Goal: Task Accomplishment & Management: Use online tool/utility

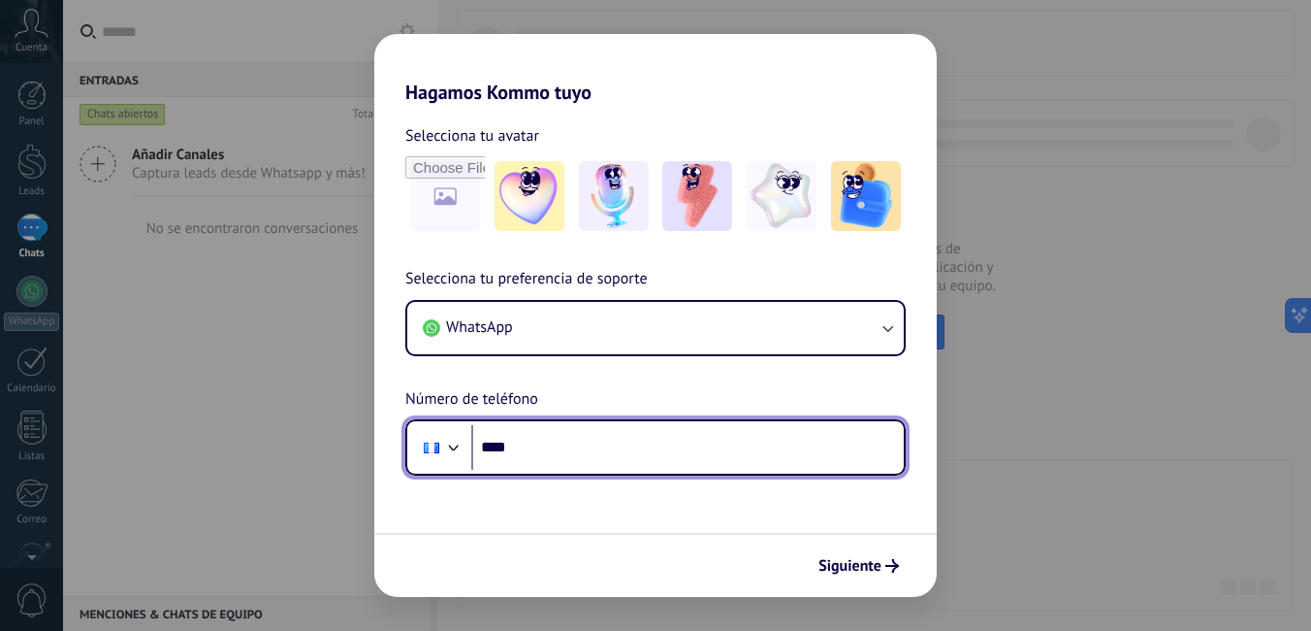
drag, startPoint x: 565, startPoint y: 454, endPoint x: 576, endPoint y: 460, distance: 13.0
click at [566, 454] on input "****" at bounding box center [687, 447] width 433 height 45
type input "**********"
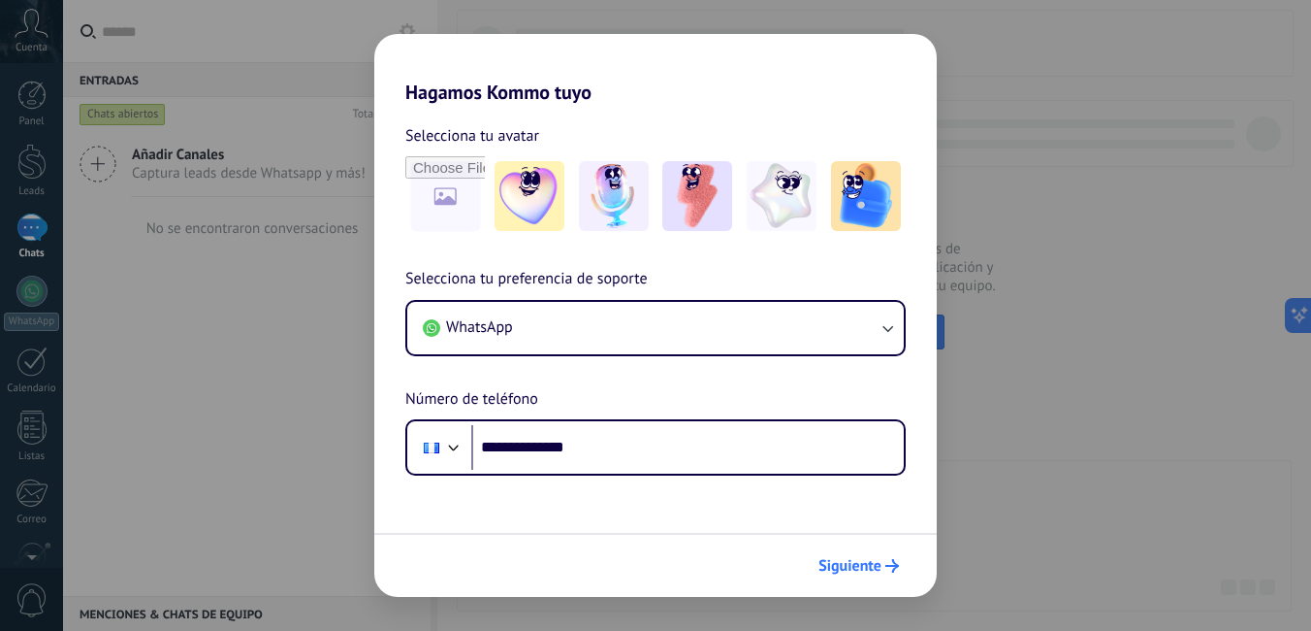
click at [843, 572] on span "Siguiente" at bounding box center [850, 566] width 63 height 14
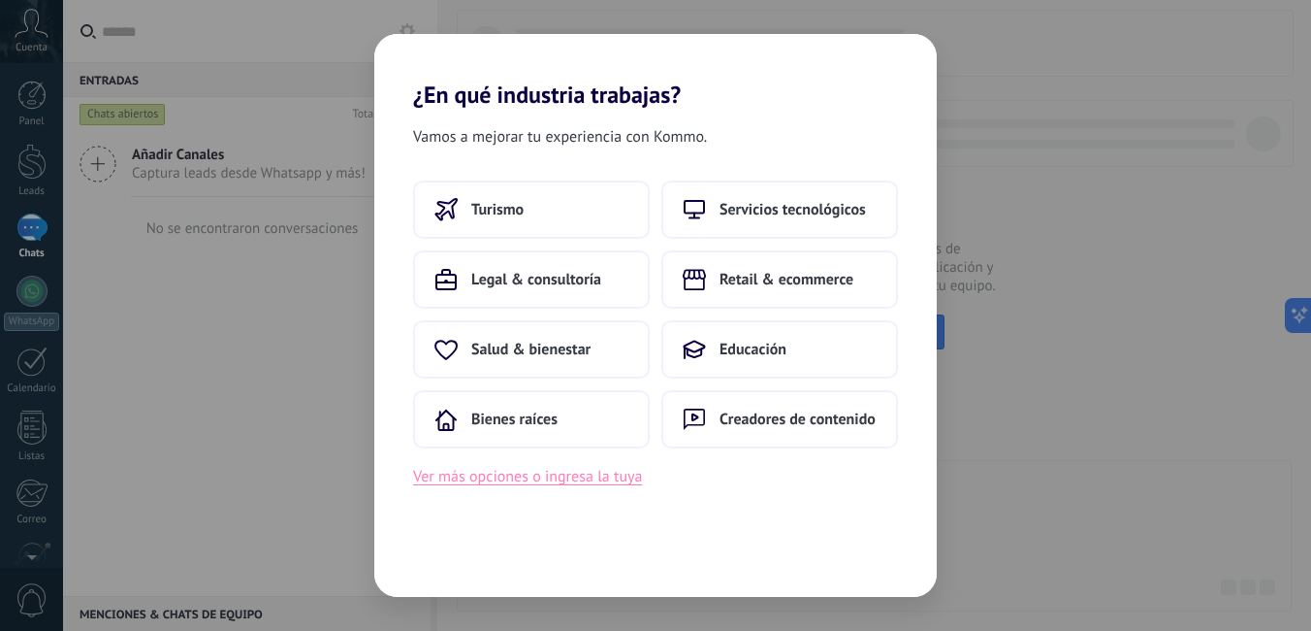
click at [495, 476] on button "Ver más opciones o ingresa la tuya" at bounding box center [527, 476] width 229 height 25
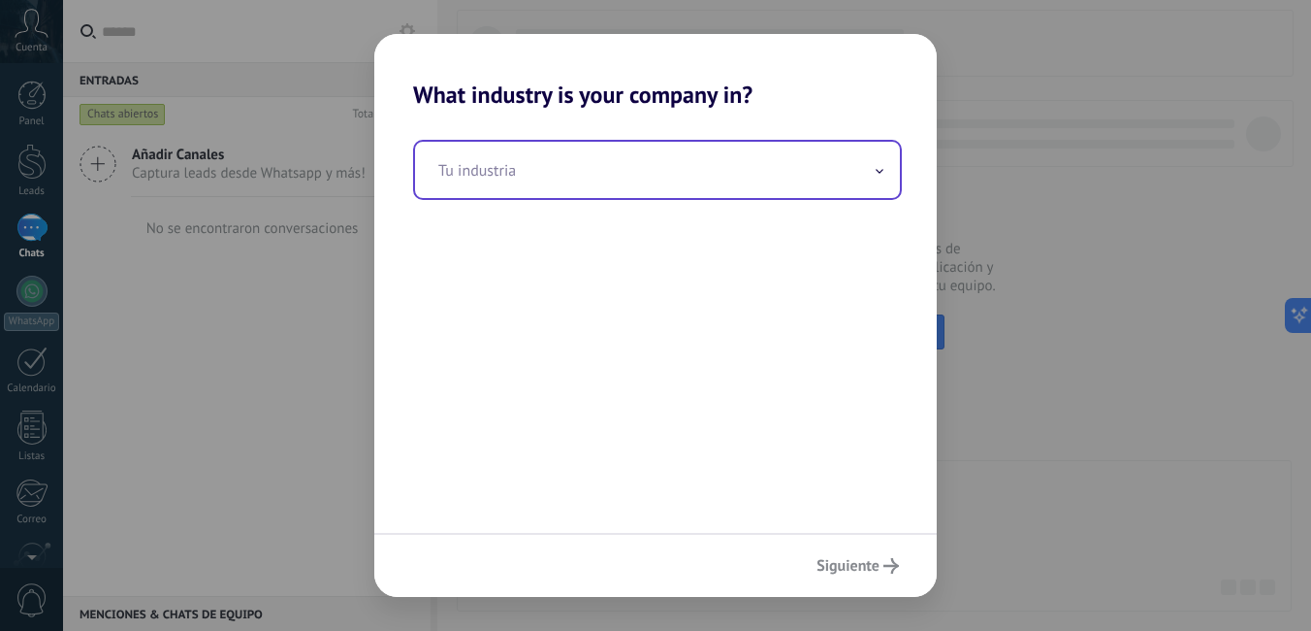
click at [447, 165] on input "text" at bounding box center [657, 170] width 485 height 56
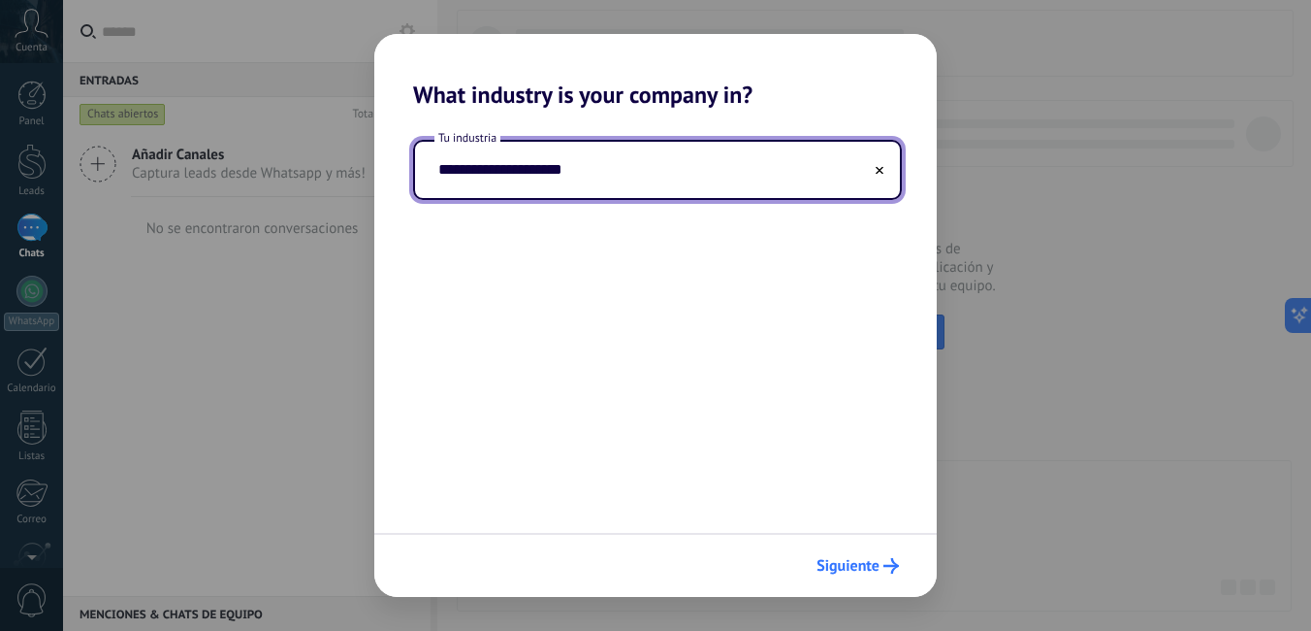
type input "**********"
click at [854, 563] on span "Siguiente" at bounding box center [848, 566] width 63 height 14
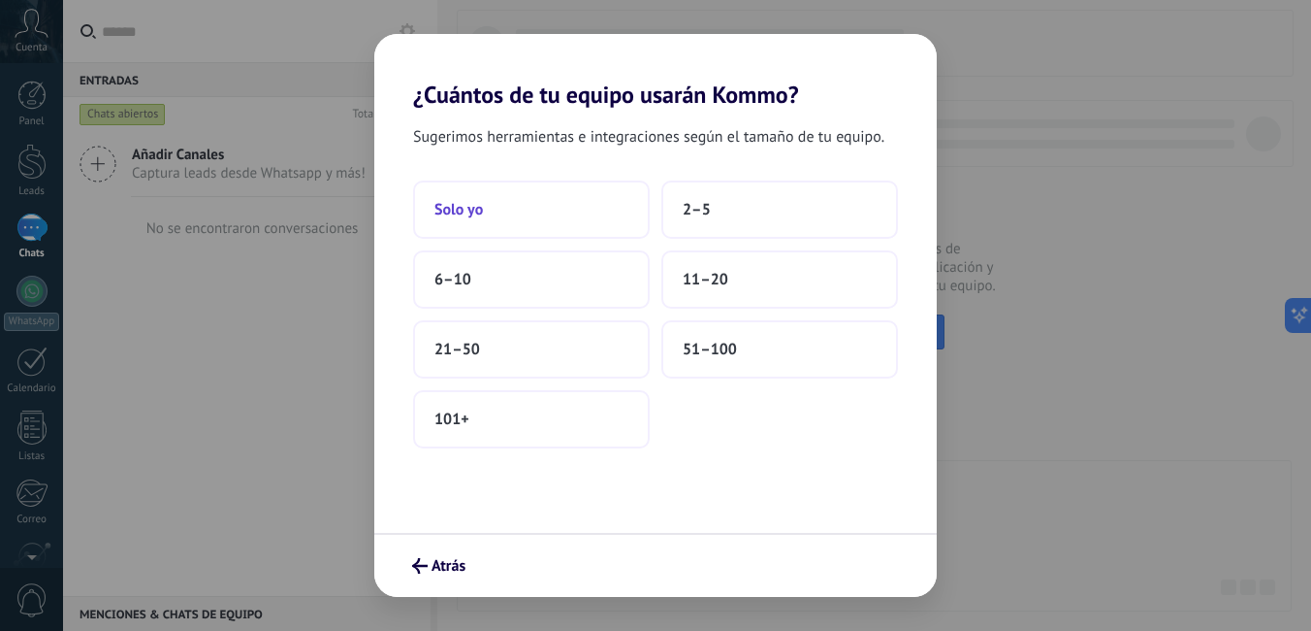
click at [467, 210] on span "Solo yo" at bounding box center [459, 209] width 49 height 19
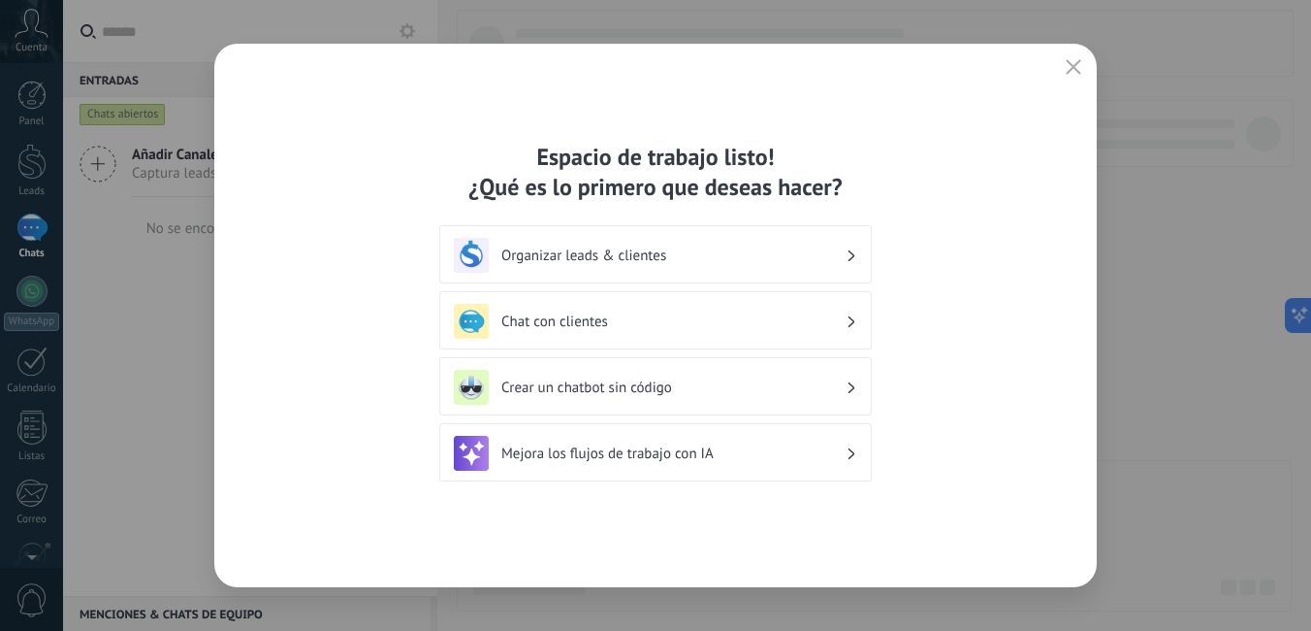
click at [551, 258] on h3 "Organizar leads & clientes" at bounding box center [674, 255] width 344 height 18
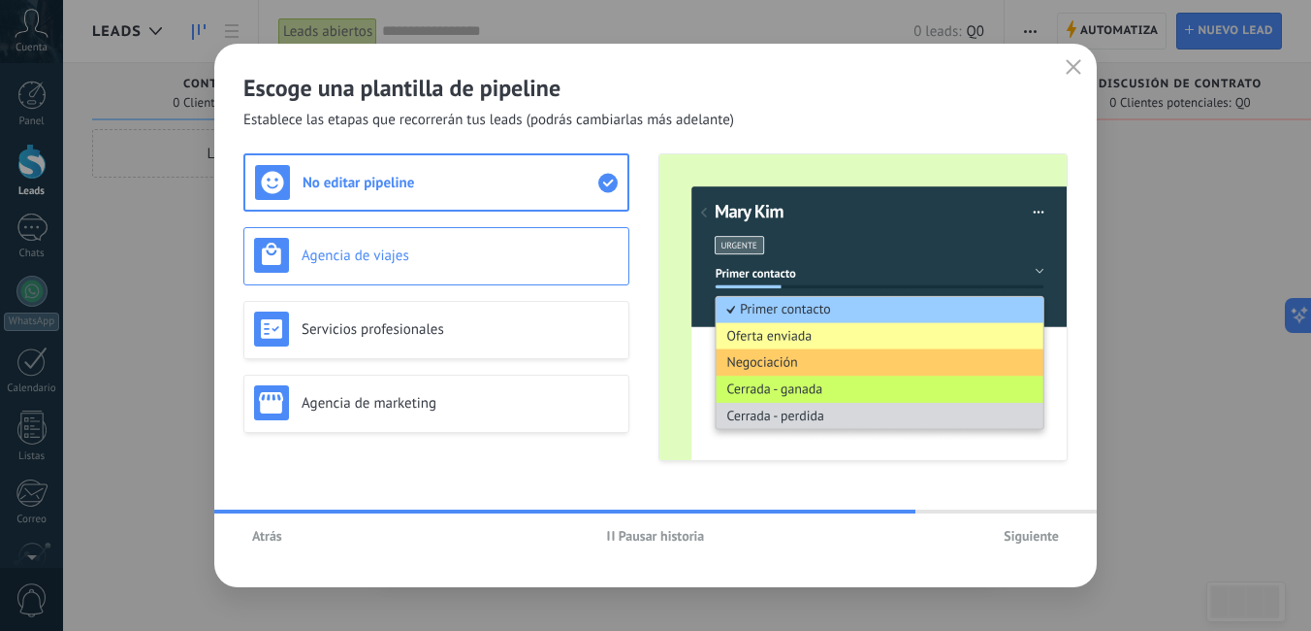
click at [340, 252] on h3 "Agencia de viajes" at bounding box center [460, 255] width 317 height 18
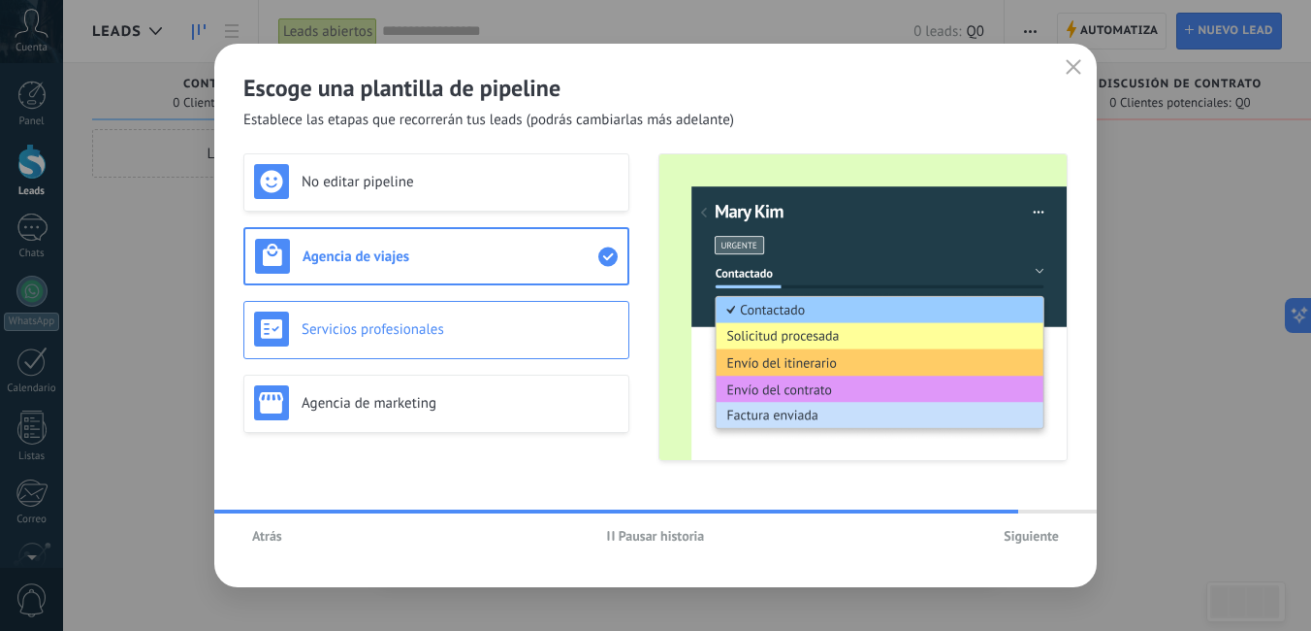
click at [334, 325] on h3 "Servicios profesionales" at bounding box center [460, 329] width 317 height 18
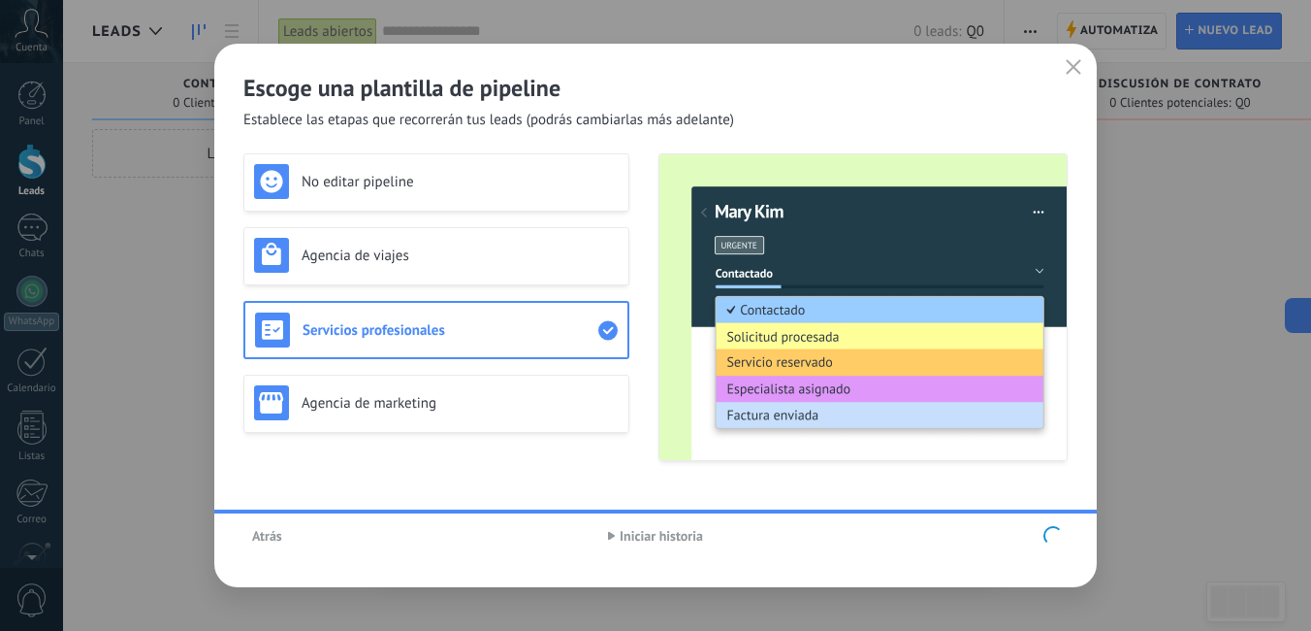
click at [367, 405] on div "No editar pipeline Agencia de viajes Servicios profesionales Agencia de marketi…" at bounding box center [436, 307] width 386 height 308
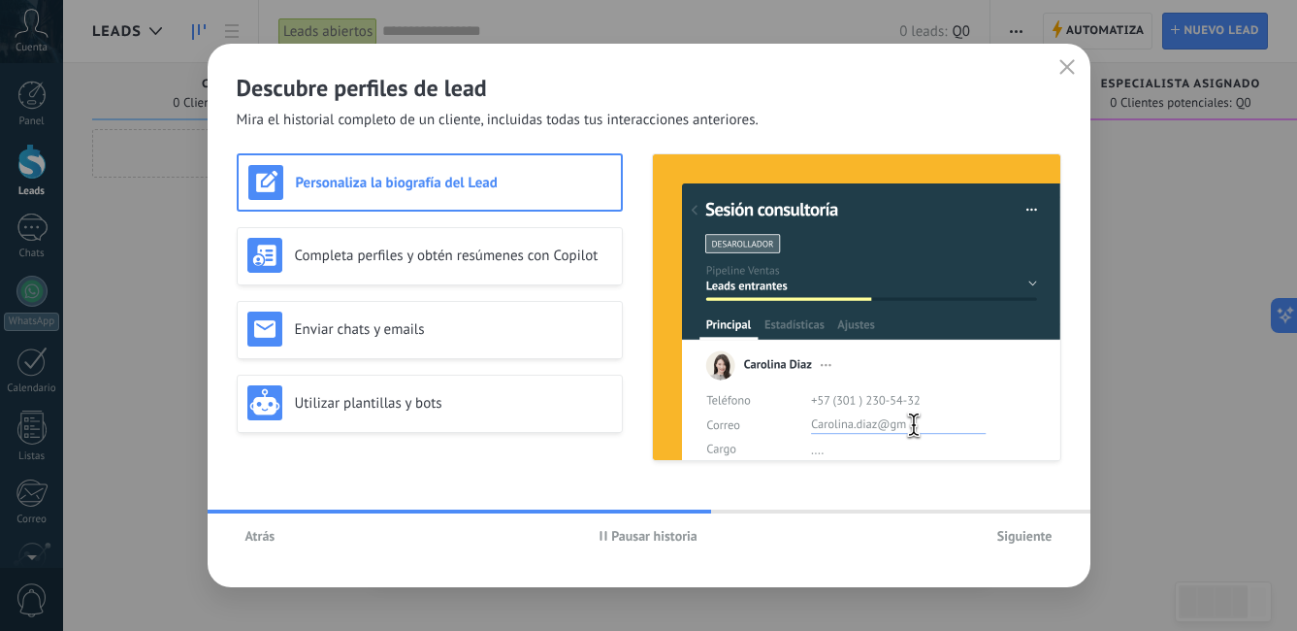
click at [315, 174] on h3 "Personaliza la biografía del Lead" at bounding box center [453, 183] width 315 height 18
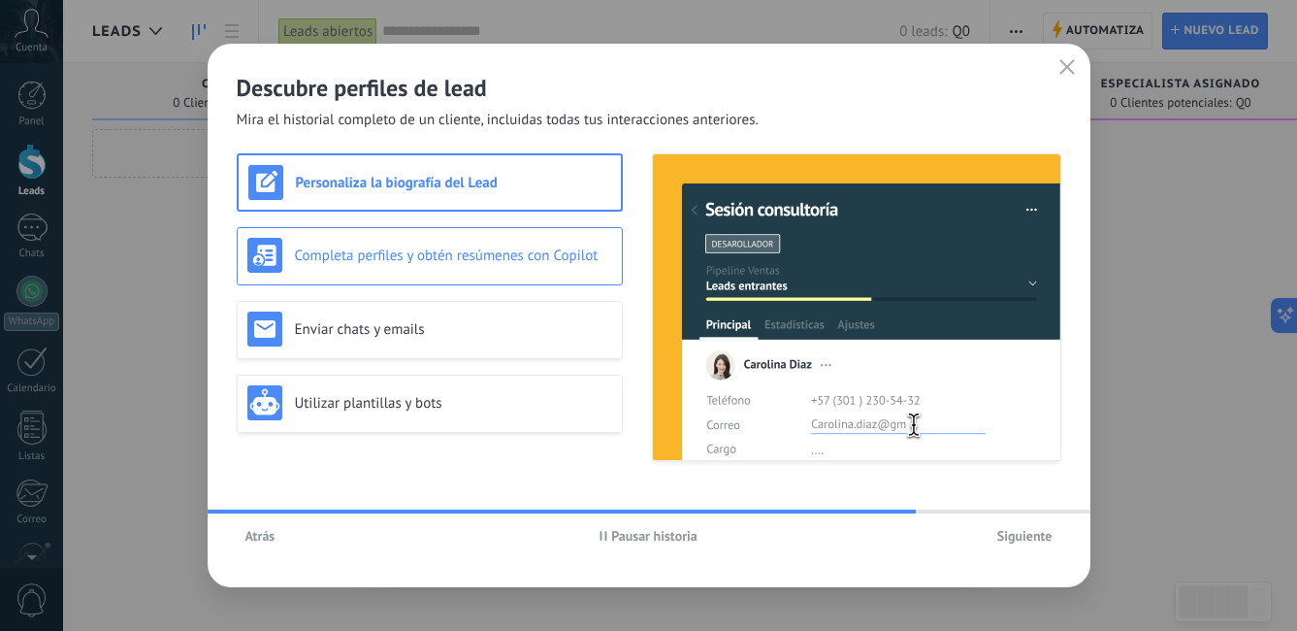
click at [348, 257] on h3 "Completa perfiles y obtén resúmenes con Copilot" at bounding box center [453, 255] width 317 height 18
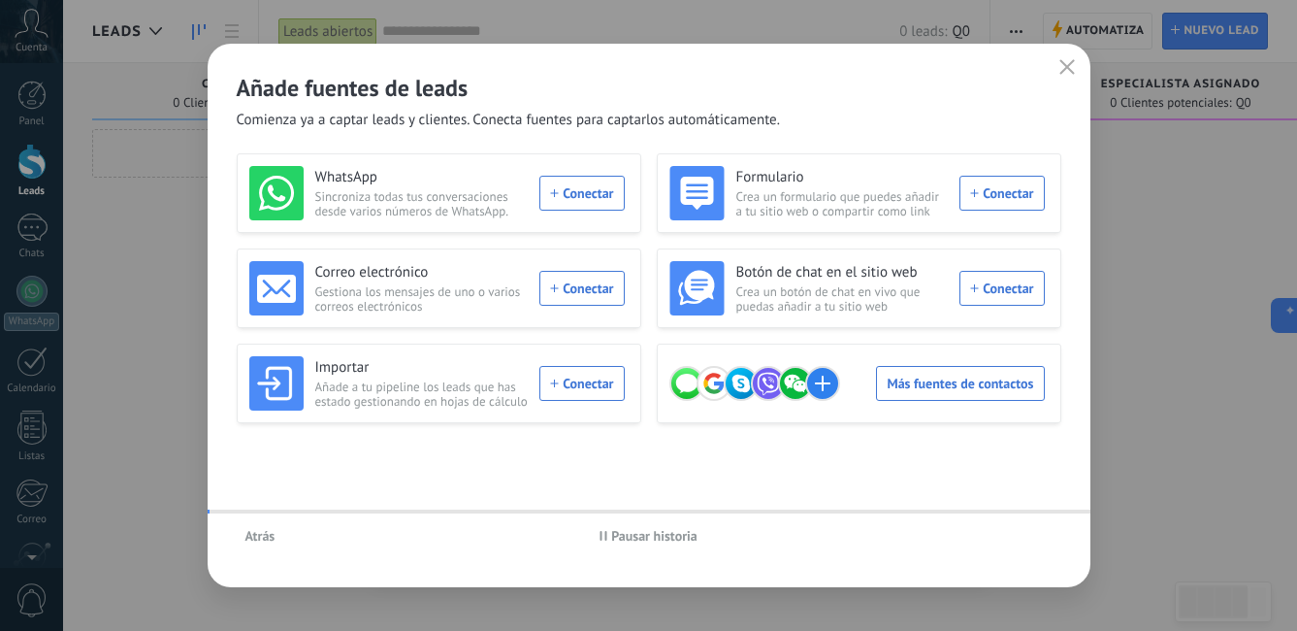
click at [331, 336] on div "WhatsApp Sincroniza todas tus conversaciones desde varios números de WhatsApp. …" at bounding box center [649, 288] width 825 height 270
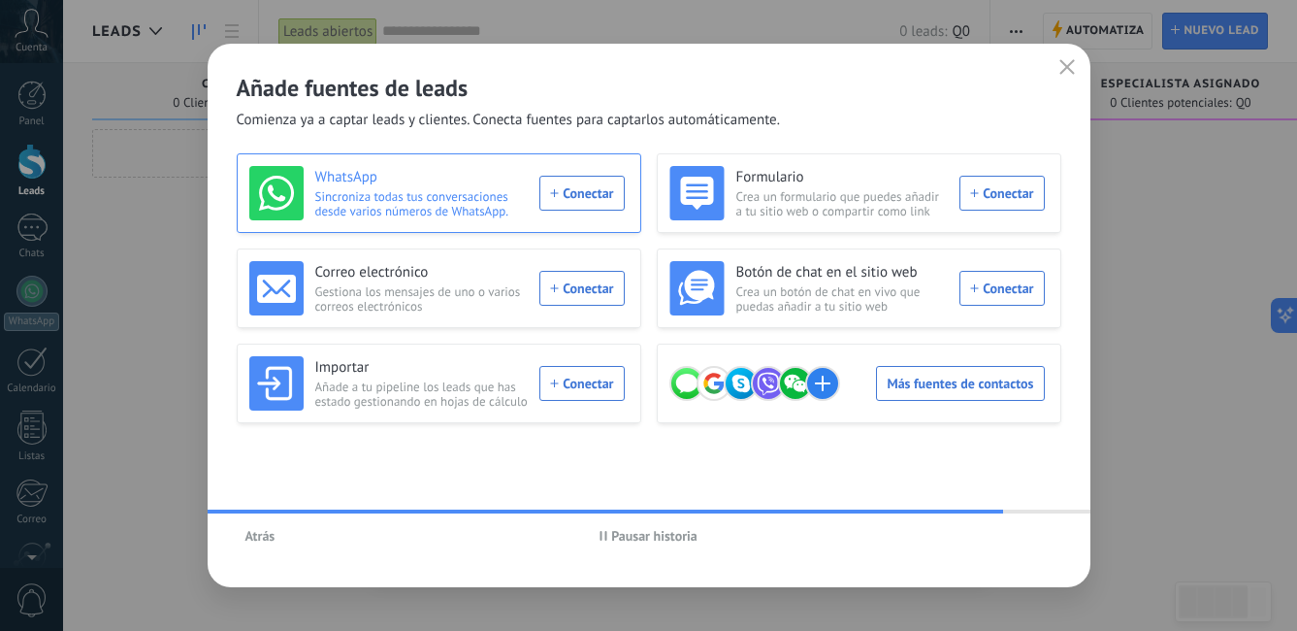
click at [358, 186] on h3 "WhatsApp" at bounding box center [421, 177] width 213 height 19
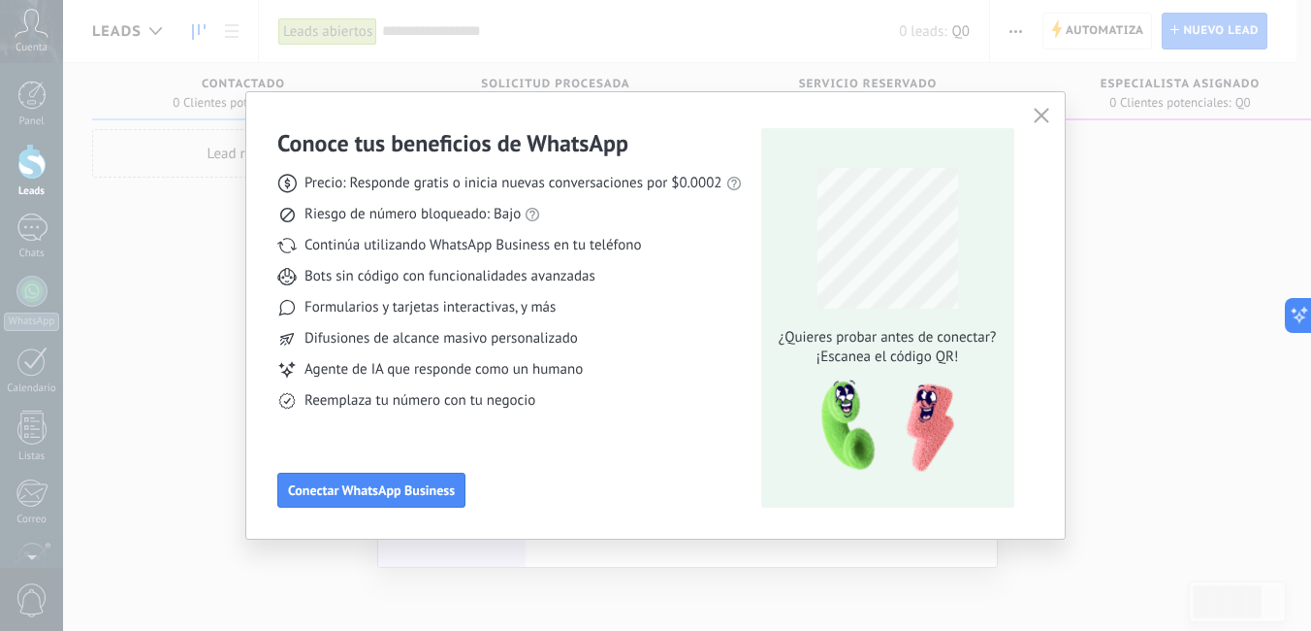
click at [1043, 117] on use "button" at bounding box center [1041, 115] width 15 height 15
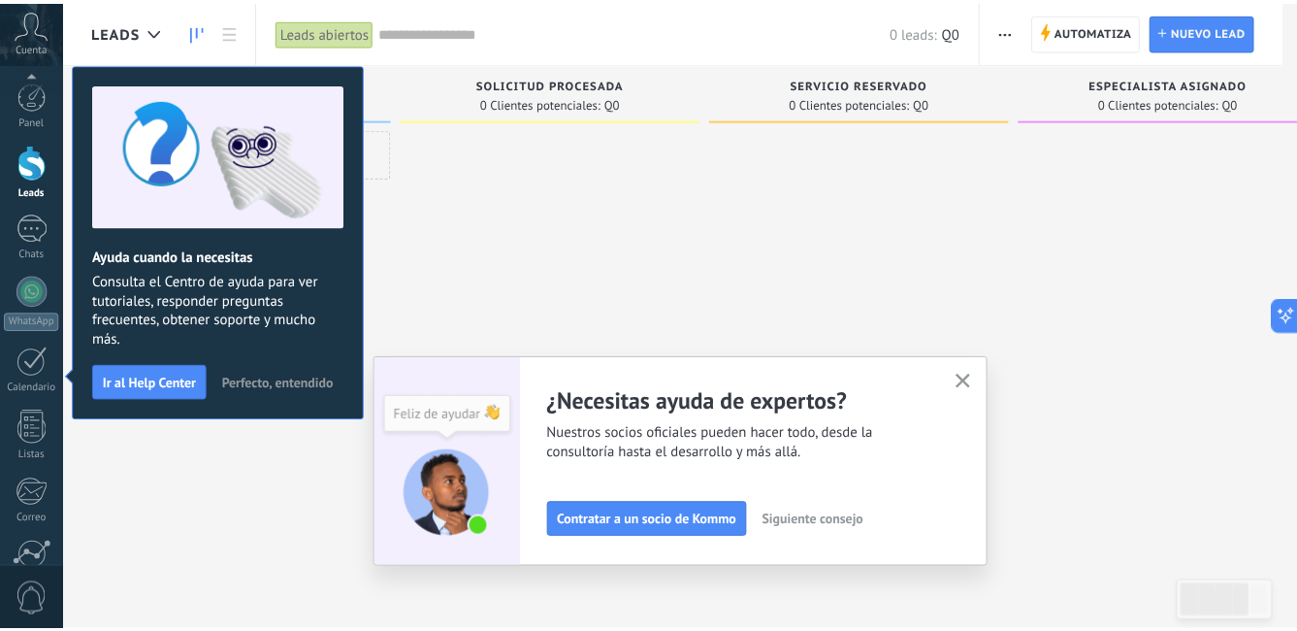
scroll to position [177, 0]
